Goal: Task Accomplishment & Management: Manage account settings

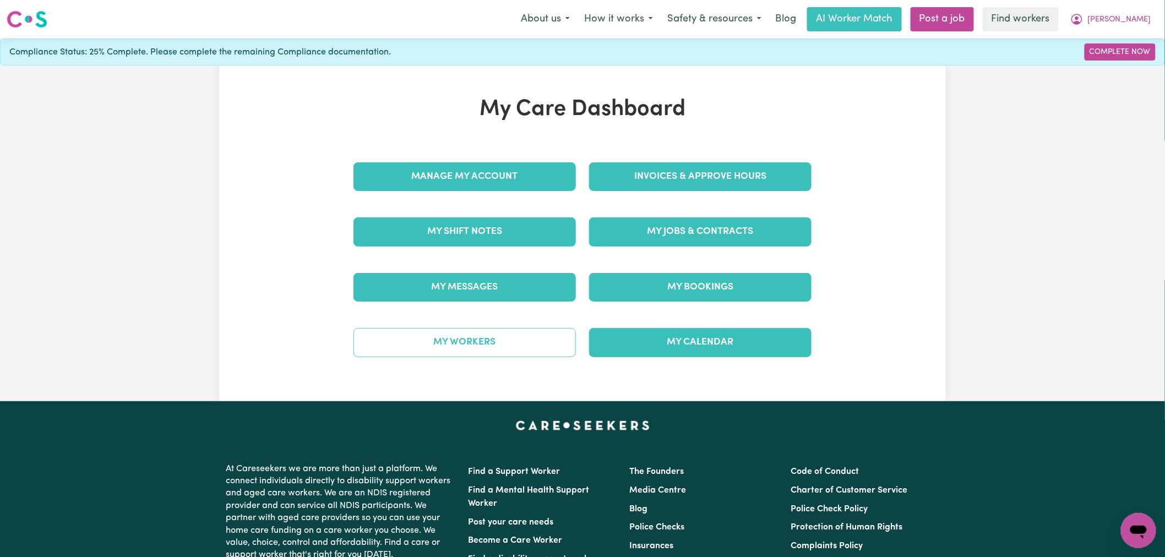
click at [473, 357] on link "My Workers" at bounding box center [464, 342] width 222 height 29
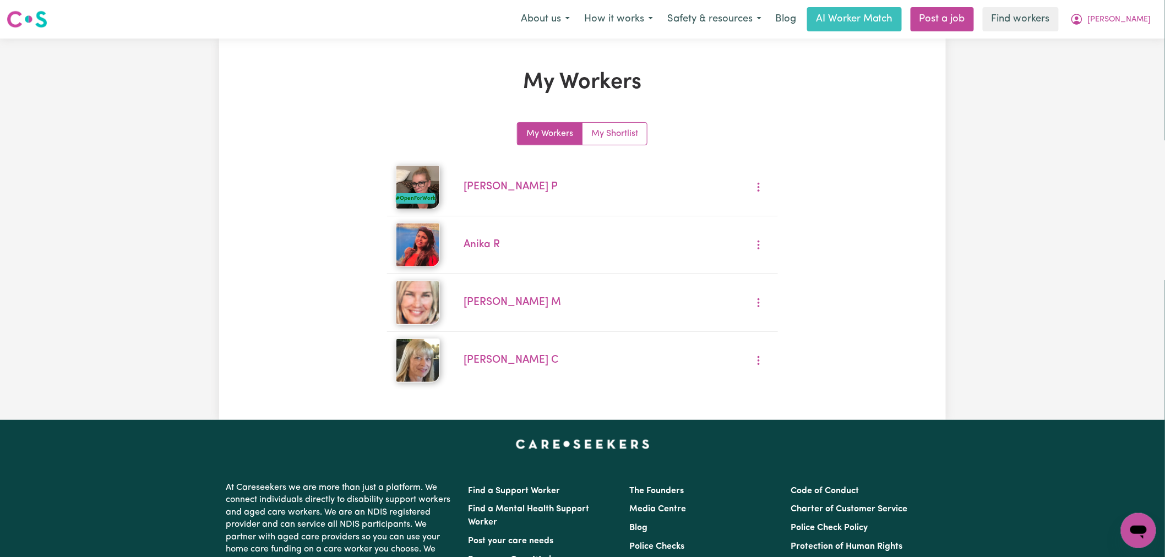
click at [1158, 15] on div "Menu About us How it works Safety & resources Blog AI Worker Match Post a job F…" at bounding box center [582, 19] width 1165 height 25
click at [1116, 23] on span "[PERSON_NAME]" at bounding box center [1119, 20] width 63 height 12
click at [1115, 42] on link "My Dashboard" at bounding box center [1114, 42] width 87 height 21
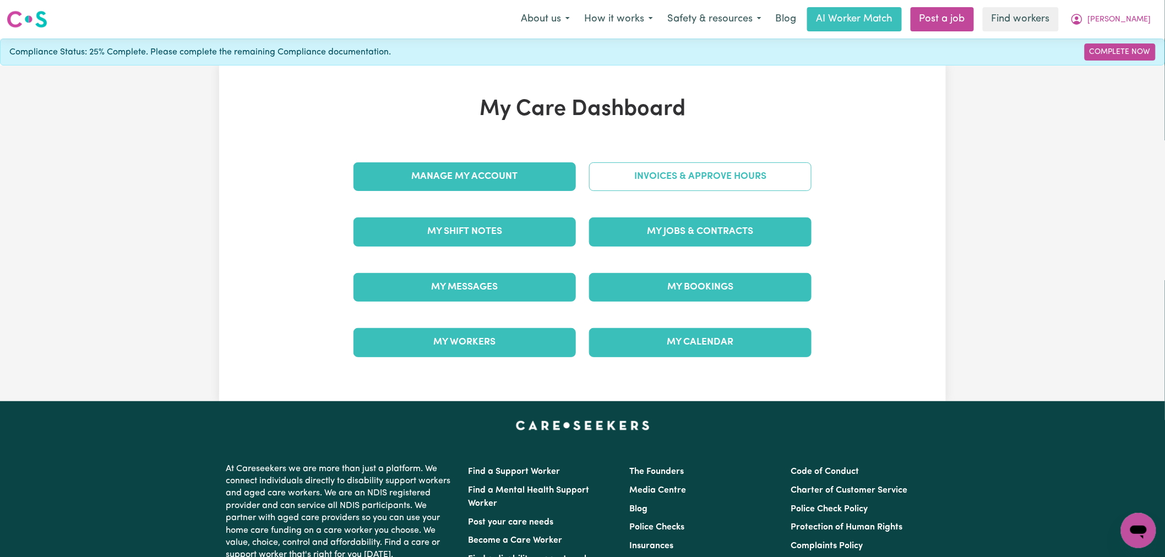
click at [688, 178] on link "Invoices & Approve Hours" at bounding box center [700, 176] width 222 height 29
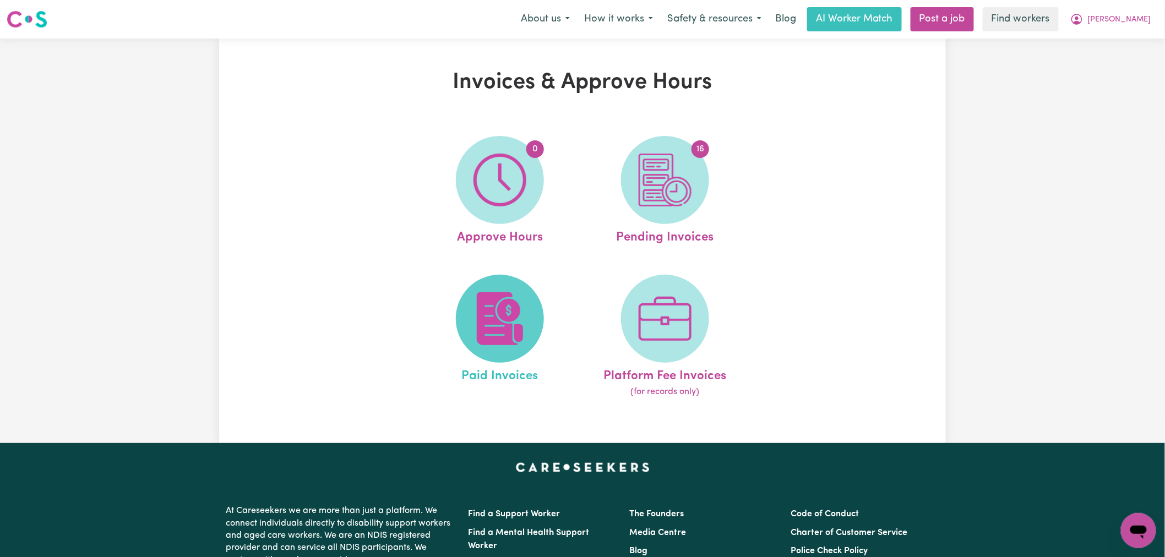
click at [527, 301] on span at bounding box center [500, 319] width 88 height 88
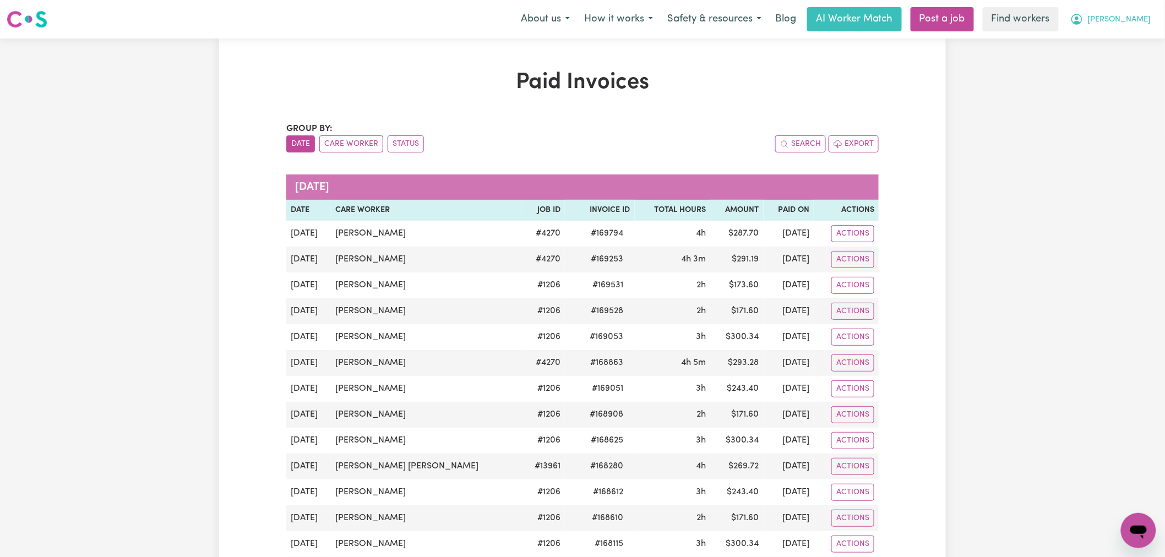
click at [1141, 28] on button "[PERSON_NAME]" at bounding box center [1110, 19] width 95 height 23
click at [1126, 69] on link "Logout" at bounding box center [1114, 63] width 87 height 21
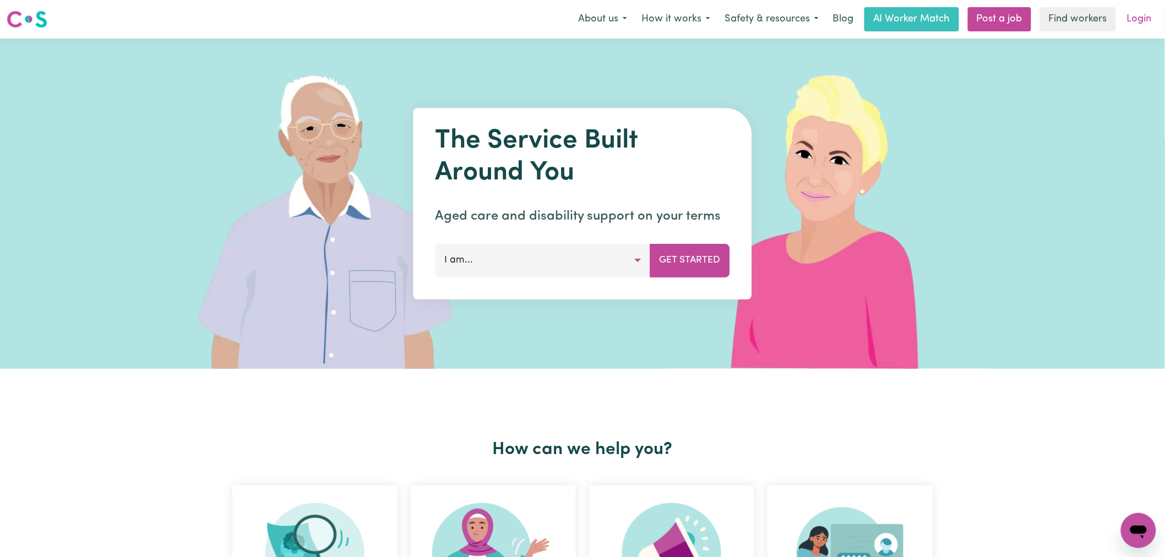
click at [1151, 11] on link "Login" at bounding box center [1139, 19] width 38 height 24
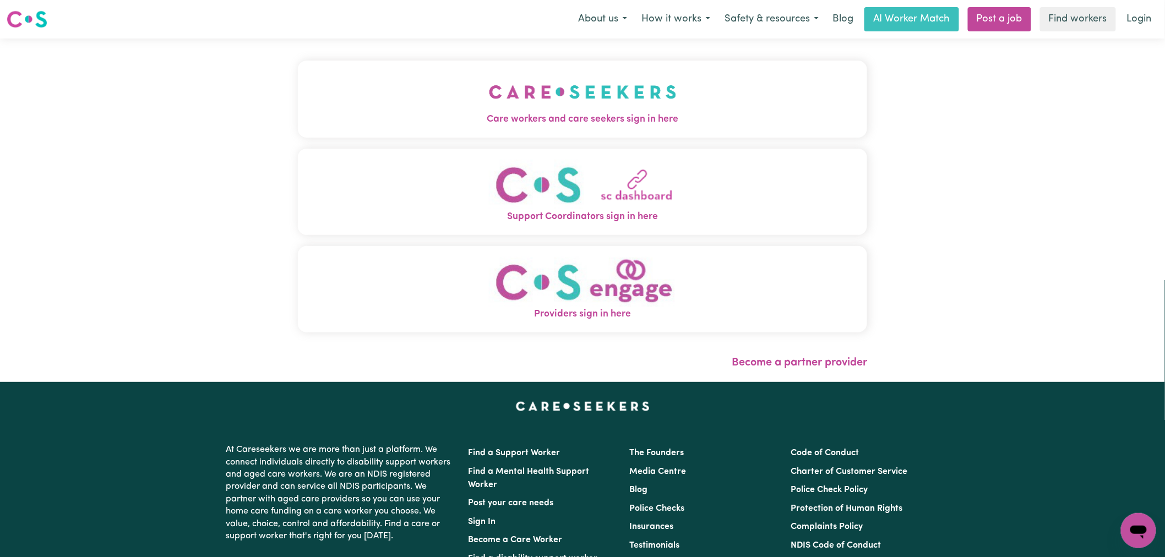
click at [298, 112] on span "Care workers and care seekers sign in here" at bounding box center [582, 119] width 569 height 14
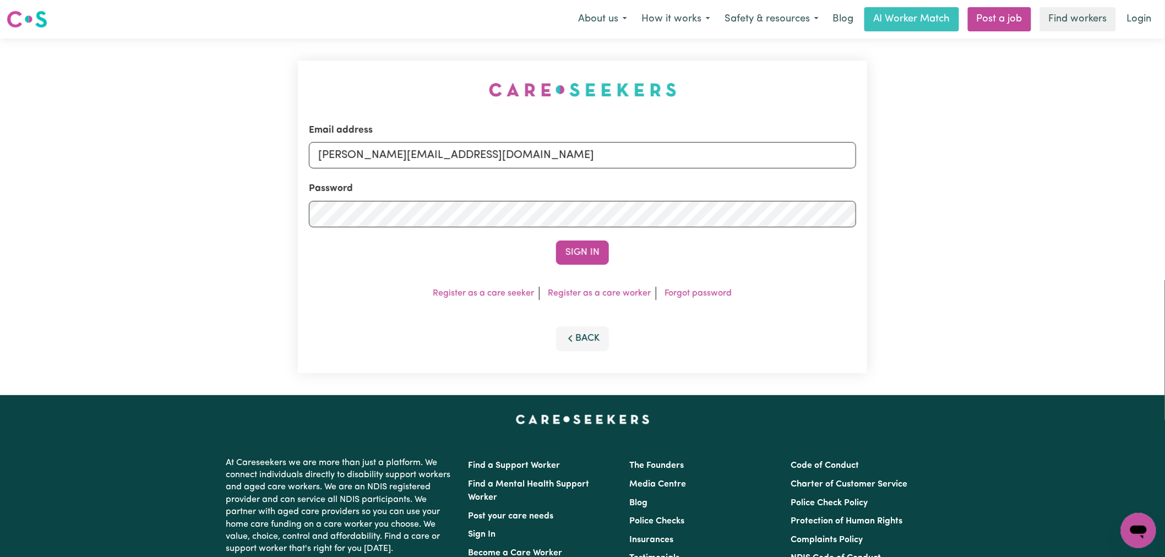
click at [463, 172] on form "Email address [PERSON_NAME][EMAIL_ADDRESS][DOMAIN_NAME] Password Sign In" at bounding box center [582, 193] width 547 height 141
drag, startPoint x: 474, startPoint y: 155, endPoint x: 472, endPoint y: 162, distance: 7.0
click at [474, 155] on input "[PERSON_NAME][EMAIL_ADDRESS][DOMAIN_NAME]" at bounding box center [582, 155] width 547 height 26
drag, startPoint x: 582, startPoint y: 161, endPoint x: 378, endPoint y: 160, distance: 204.2
click at [378, 160] on input "[EMAIL_ADDRESS][DOMAIN_NAME]" at bounding box center [582, 155] width 547 height 26
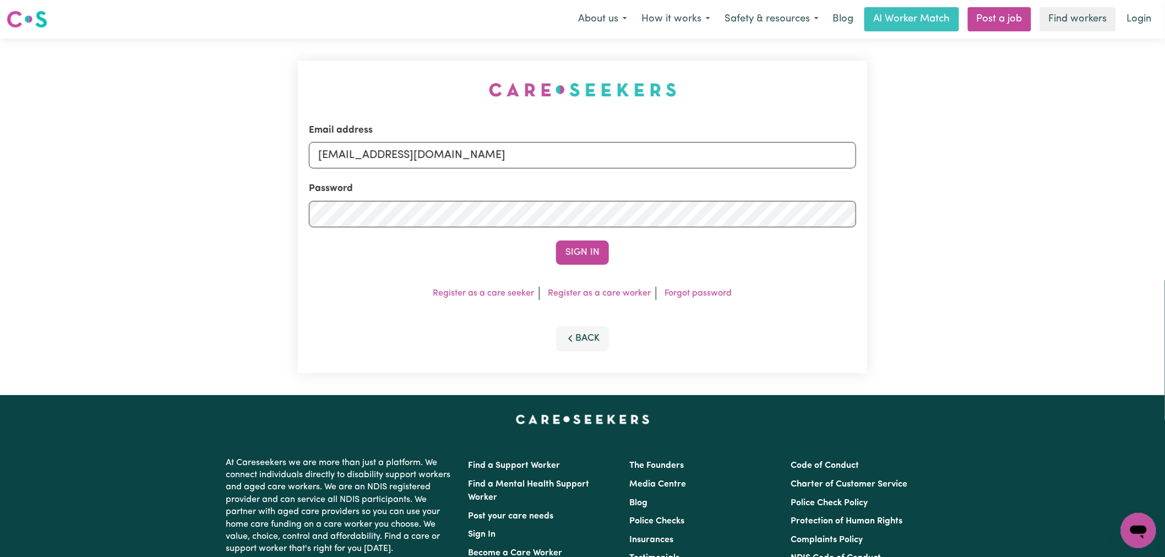
type input "[EMAIL_ADDRESS][DOMAIN_NAME]"
click at [556, 241] on button "Sign In" at bounding box center [582, 253] width 53 height 24
